Goal: Navigation & Orientation: Find specific page/section

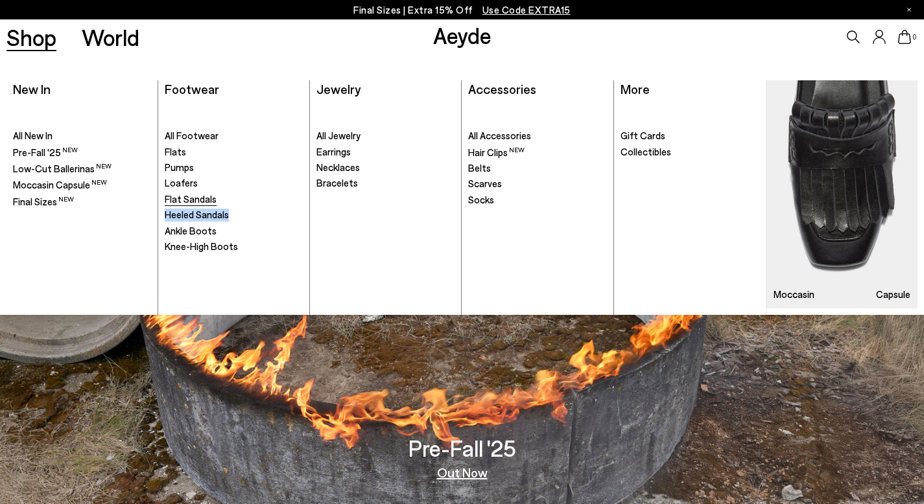
click at [178, 195] on span "Flat Sandals" at bounding box center [191, 199] width 52 height 12
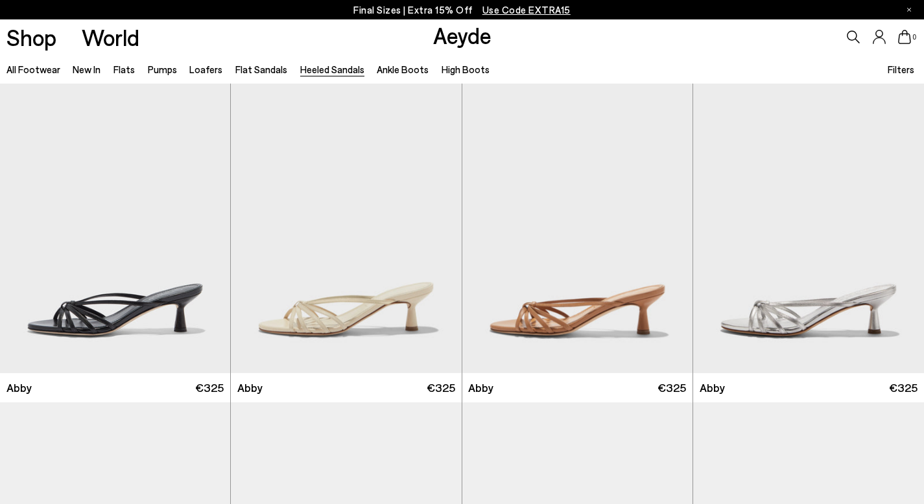
click at [456, 32] on link "Aeyde" at bounding box center [462, 34] width 58 height 27
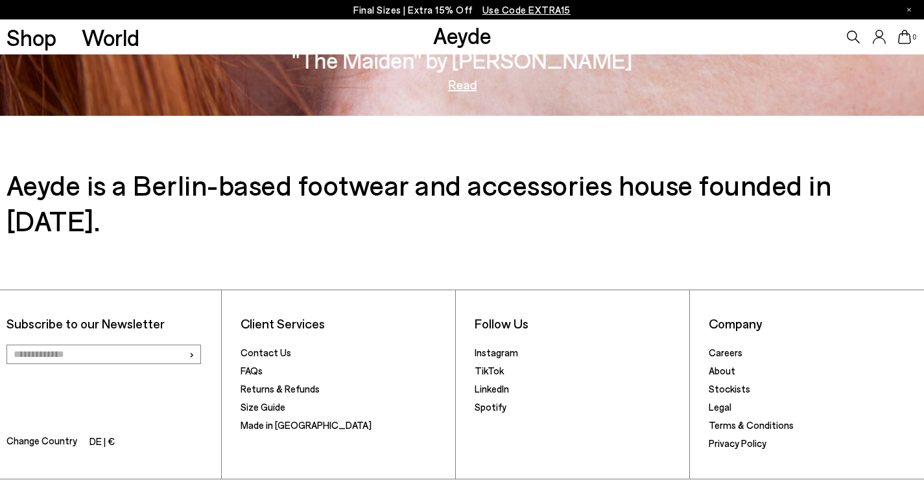
scroll to position [2172, 0]
